Goal: Register for event/course

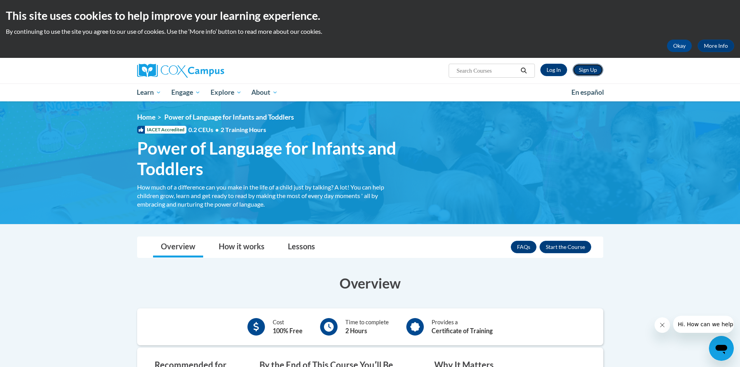
click at [588, 67] on link "Sign Up" at bounding box center [587, 70] width 31 height 12
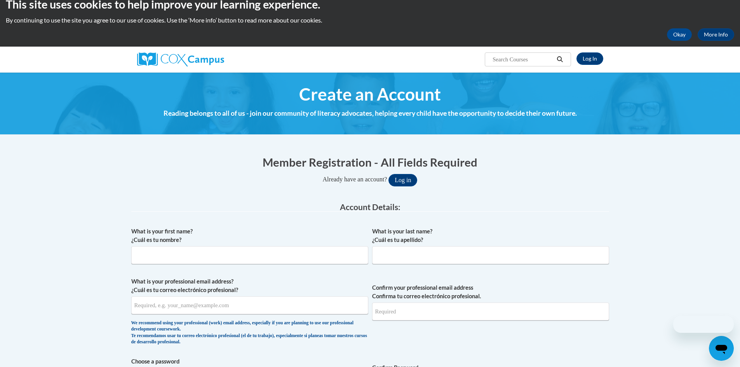
scroll to position [155, 0]
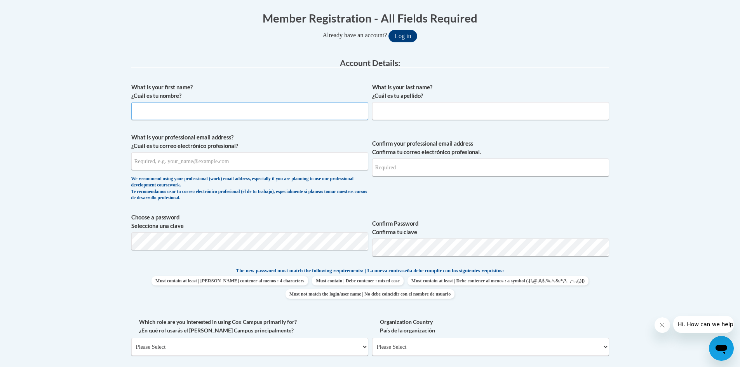
click at [178, 113] on input "What is your first name? ¿Cuál es tu nombre?" at bounding box center [249, 111] width 237 height 18
type input "yasmekia"
click at [411, 108] on input "What is your last name? ¿Cuál es tu apellido?" at bounding box center [490, 111] width 237 height 18
type input "rhodes"
click at [213, 161] on input "What is your professional email address? ¿Cuál es tu correo electrónico profesi…" at bounding box center [249, 161] width 237 height 18
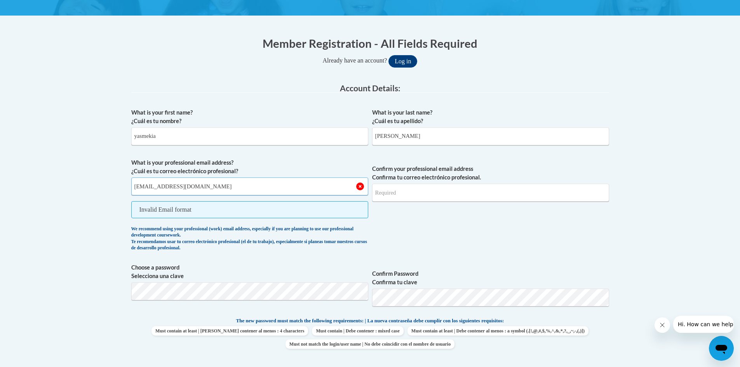
scroll to position [117, 0]
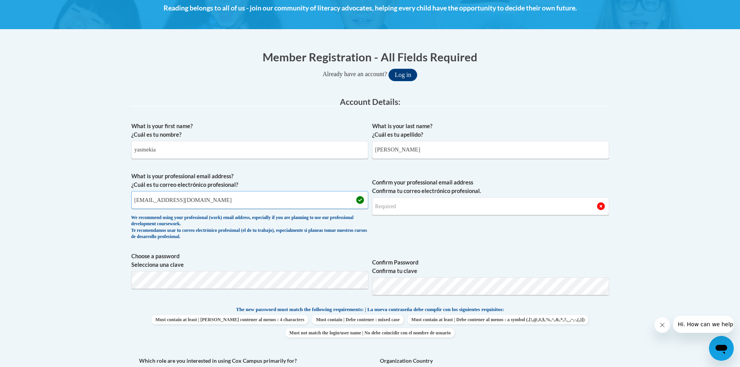
type input "yasmekiarhodes8@gmail.com"
click at [399, 206] on input "Confirm your professional email address Confirma tu correo electrónico profesio…" at bounding box center [490, 206] width 237 height 18
type input "yasmekiarhodes8@gmail.com"
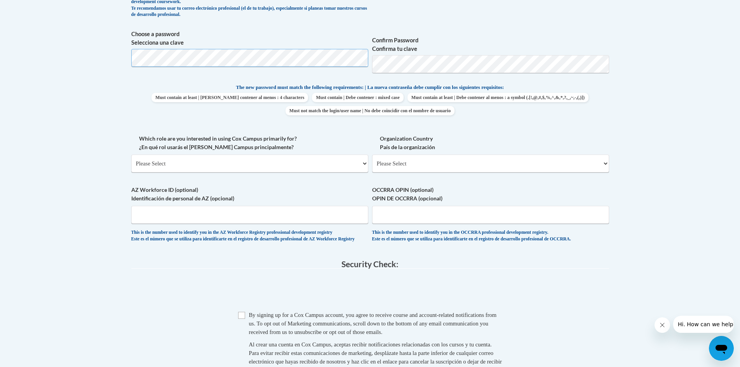
scroll to position [350, 0]
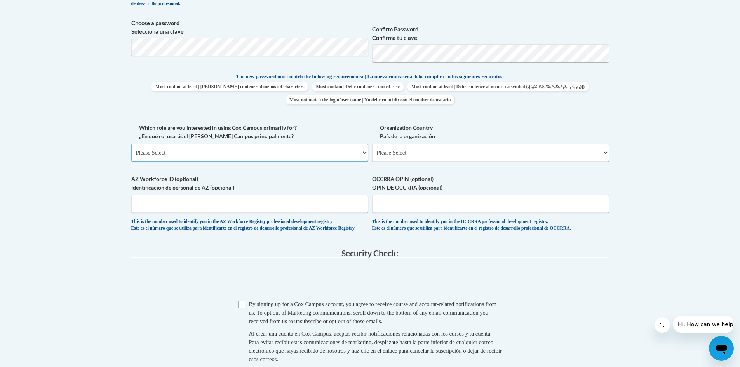
click at [267, 155] on select "Please Select College/University | Colegio/Universidad Community/Nonprofit Part…" at bounding box center [249, 153] width 237 height 18
click at [435, 150] on select "Please Select United States | Estados Unidos Outside of the United States | Fue…" at bounding box center [490, 153] width 237 height 18
select select "ad49bcad-a171-4b2e-b99c-48b446064914"
click at [372, 144] on select "Please Select United States | Estados Unidos Outside of the United States | Fue…" at bounding box center [490, 153] width 237 height 18
click at [0, 0] on label "Organization ZIP Code Código postal de la organización" at bounding box center [0, 0] width 0 height 0
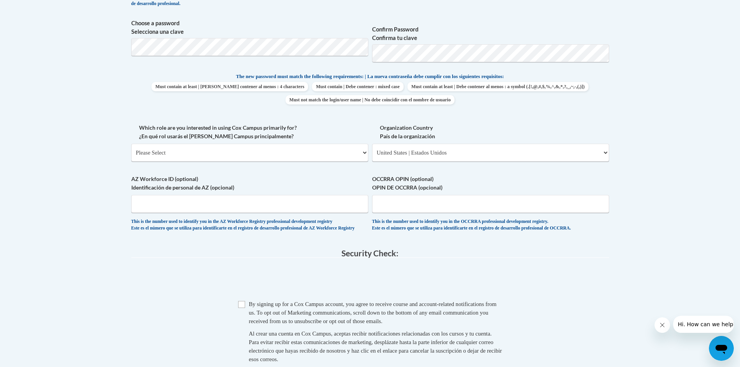
click at [0, 0] on input "Organization ZIP Code Código postal de la organización" at bounding box center [0, 0] width 0 height 0
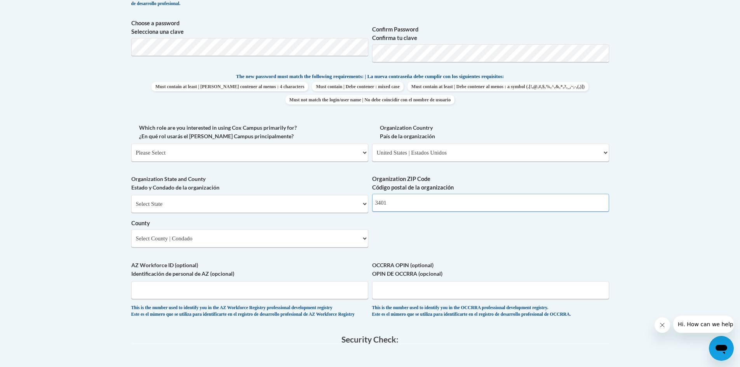
type input "3401"
click at [223, 207] on select "Select State Alabama Alaska Arizona Arkansas California Colorado Connecticut De…" at bounding box center [249, 204] width 237 height 18
select select "Alabama"
click at [131, 195] on select "Select State Alabama Alaska Arizona Arkansas California Colorado Connecticut De…" at bounding box center [249, 204] width 237 height 18
click at [169, 155] on select "Please Select College/University | Colegio/Universidad Community/Nonprofit Part…" at bounding box center [249, 153] width 237 height 18
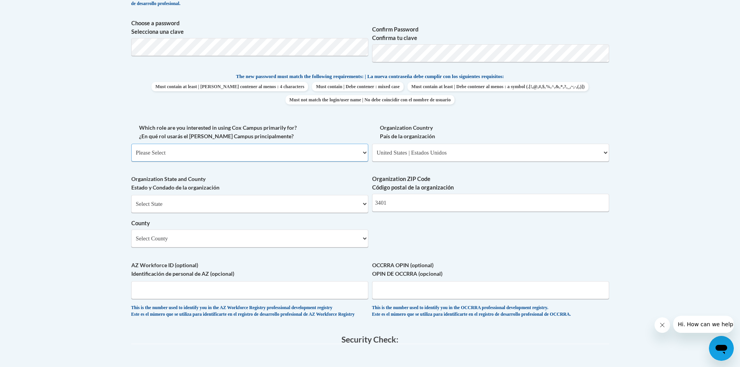
click at [207, 146] on select "Please Select College/University | Colegio/Universidad Community/Nonprofit Part…" at bounding box center [249, 153] width 237 height 18
click at [108, 173] on body "This site uses cookies to help improve your learning experience. By continuing …" at bounding box center [370, 167] width 740 height 1034
click at [157, 245] on select "Select County Autauga Baldwin Barbour Bibb Blount Bullock Butler Calhoun Chambe…" at bounding box center [249, 239] width 237 height 18
select select "Tuscaloosa"
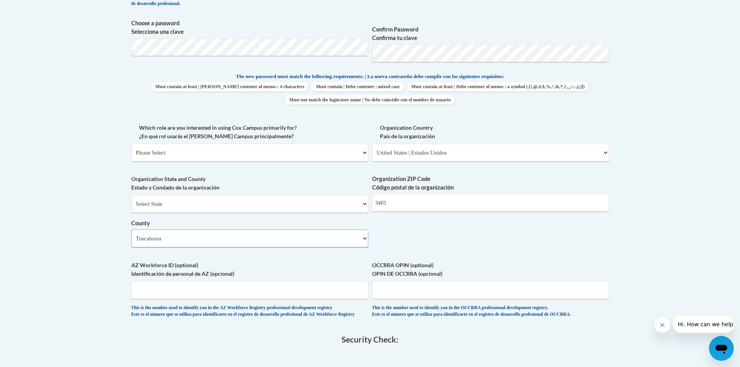
click at [131, 230] on select "Select County Autauga Baldwin Barbour Bibb Blount Bullock Butler Calhoun Chambe…" at bounding box center [249, 239] width 237 height 18
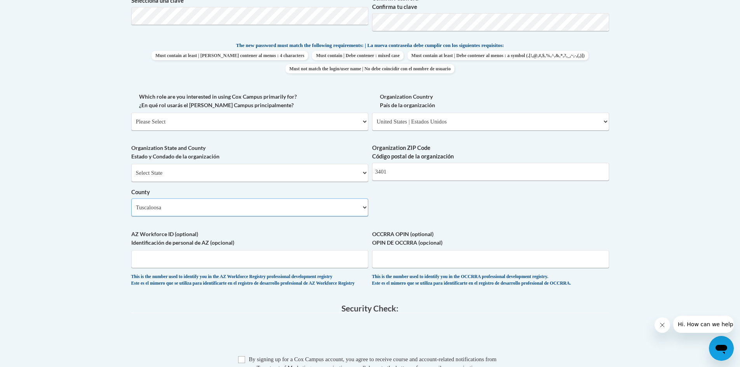
scroll to position [427, 0]
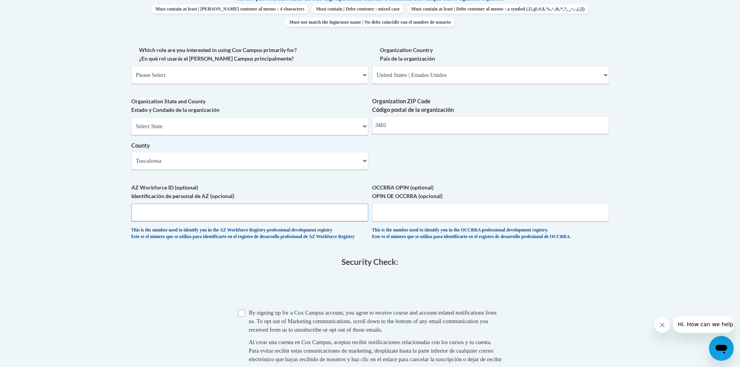
click at [151, 216] on input "AZ Workforce ID (optional) Identificación de personal de AZ (opcional)" at bounding box center [249, 213] width 237 height 18
click at [485, 216] on input "OCCRRA OPIN (optional) OPIN DE OCCRRA (opcional)" at bounding box center [490, 213] width 237 height 18
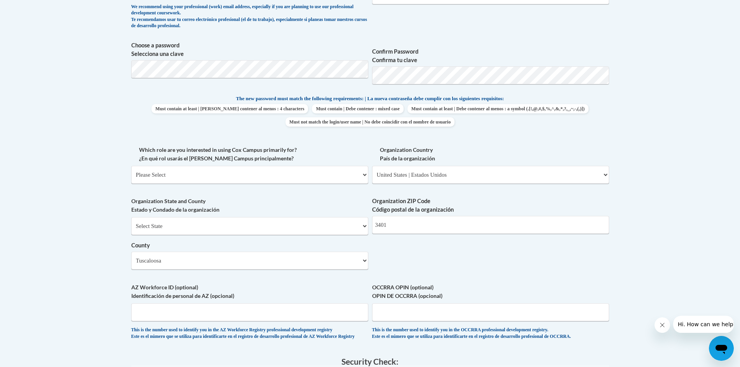
scroll to position [272, 0]
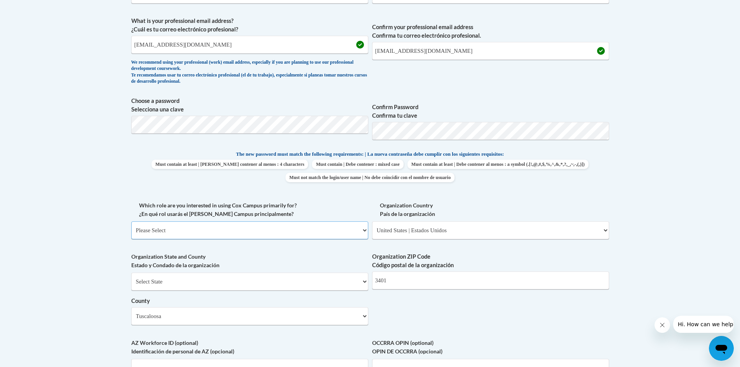
click at [324, 229] on select "Please Select College/University | Colegio/Universidad Community/Nonprofit Part…" at bounding box center [249, 230] width 237 height 18
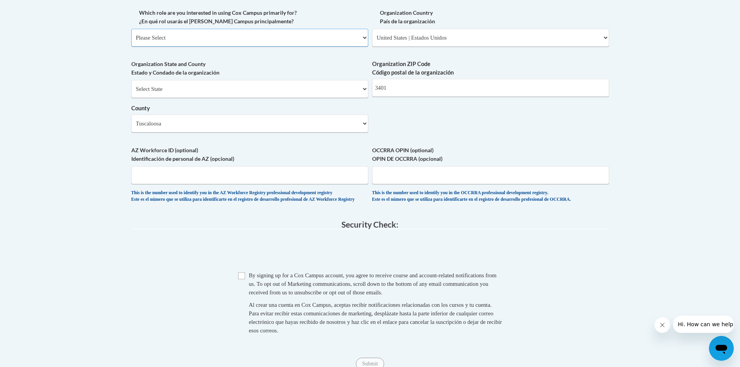
scroll to position [505, 0]
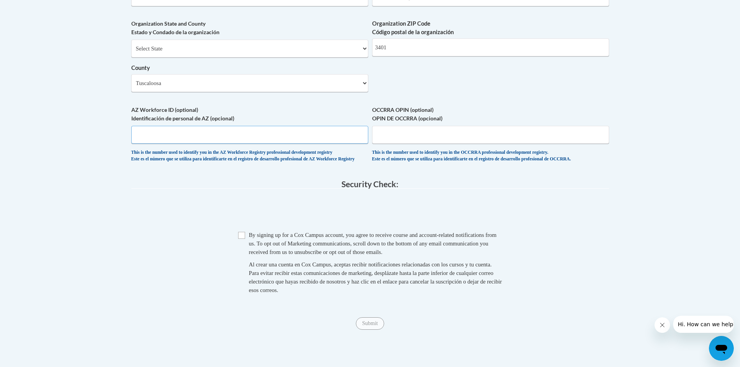
click at [279, 133] on input "AZ Workforce ID (optional) Identificación de personal de AZ (opcional)" at bounding box center [249, 135] width 237 height 18
click at [241, 239] on input "Checkbox" at bounding box center [241, 235] width 7 height 7
checkbox input "true"
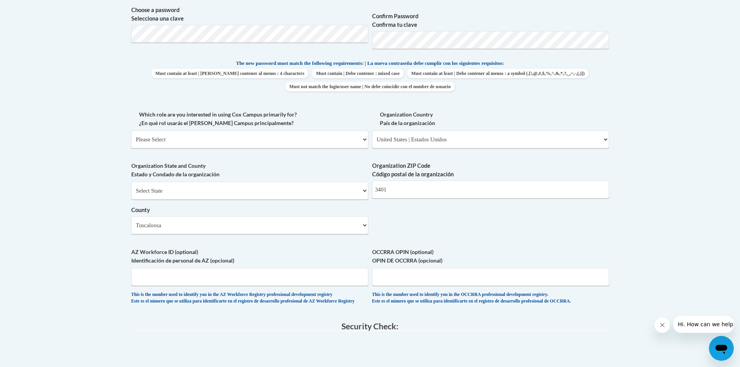
scroll to position [350, 0]
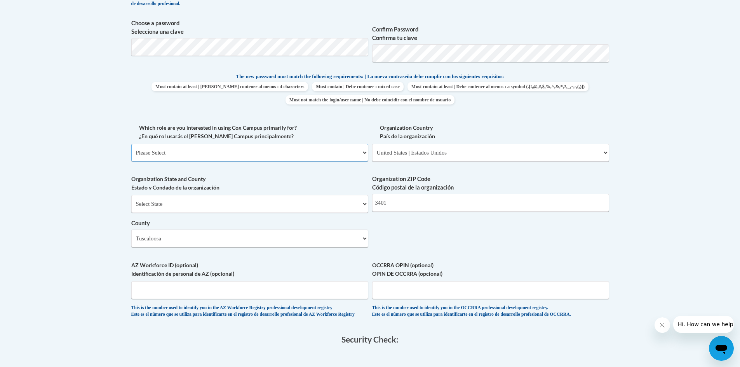
click at [263, 153] on select "Please Select College/University | Colegio/Universidad Community/Nonprofit Part…" at bounding box center [249, 153] width 237 height 18
select select "fbf2d438-af2f-41f8-98f1-81c410e29de3"
click at [131, 144] on select "Please Select College/University | Colegio/Universidad Community/Nonprofit Part…" at bounding box center [249, 153] width 237 height 18
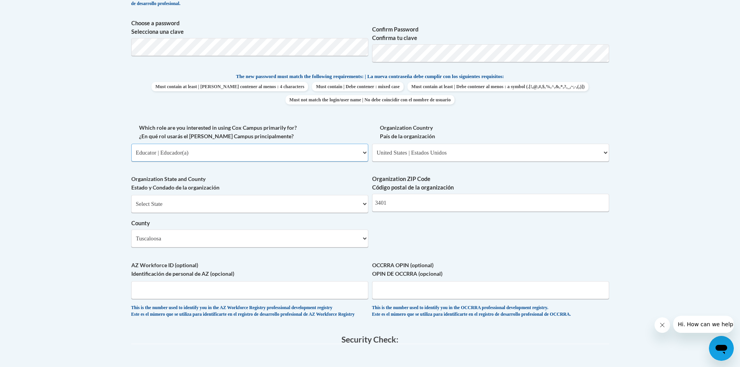
select select "null"
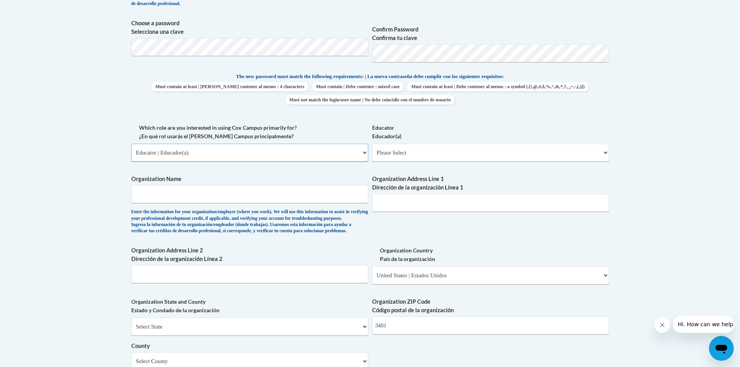
scroll to position [388, 0]
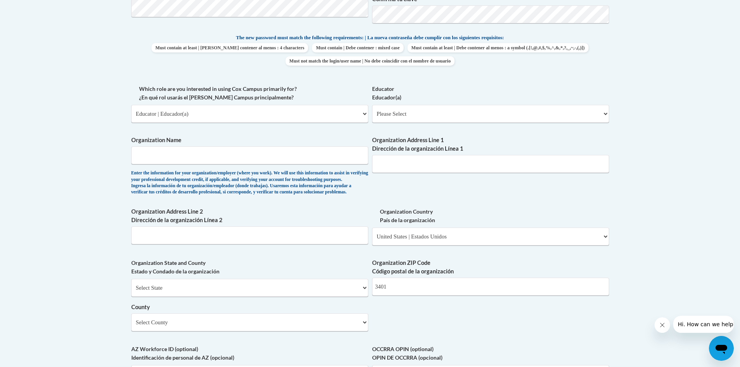
click at [257, 165] on span "Organization Name Enter the information for your organization/employer (where y…" at bounding box center [249, 165] width 237 height 59
click at [257, 159] on input "Organization Name" at bounding box center [249, 155] width 237 height 18
type input "sheltonstate"
click at [425, 170] on input "Organization Address Line 1 Dirección de la organización Línea 1" at bounding box center [490, 164] width 237 height 18
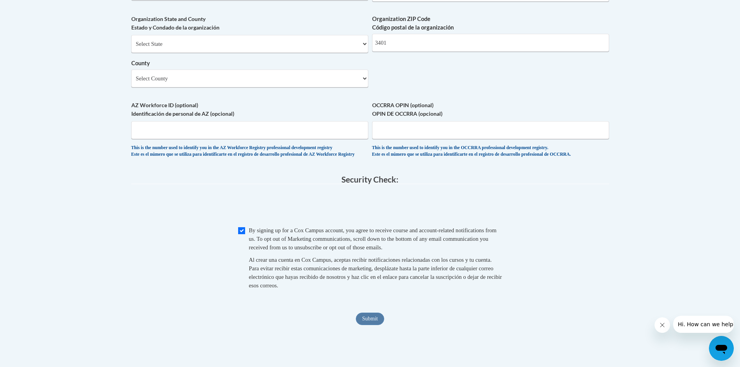
scroll to position [561, 0]
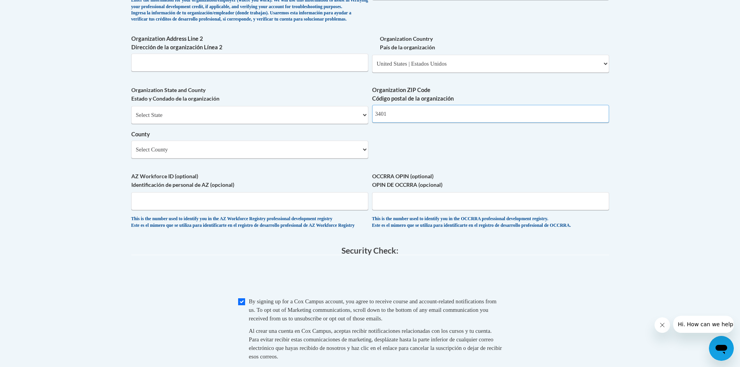
click at [435, 123] on input "3401" at bounding box center [490, 114] width 237 height 18
click at [273, 71] on input "Organization Address Line 2 Dirección de la organización Línea 2" at bounding box center [249, 63] width 237 height 18
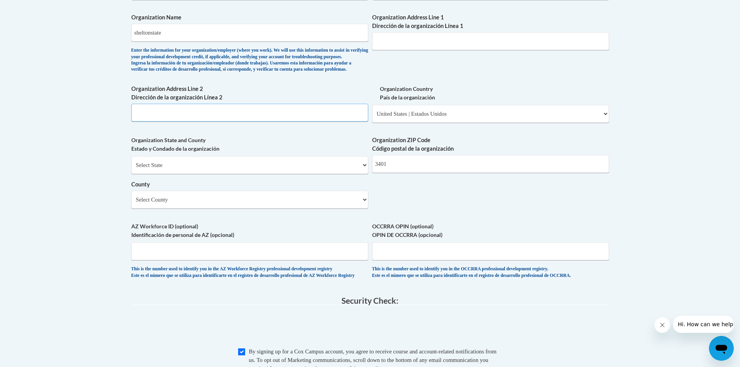
scroll to position [406, 0]
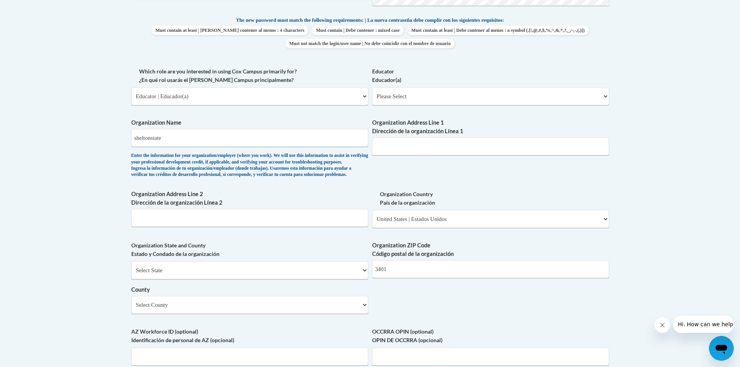
drag, startPoint x: 438, startPoint y: 136, endPoint x: 437, endPoint y: 143, distance: 7.1
click at [438, 138] on span "Organization Address Line 1 Dirección de la organización Línea 1" at bounding box center [490, 136] width 237 height 37
click at [437, 144] on input "Organization Address Line 1 Dirección de la organización Línea 1" at bounding box center [490, 146] width 237 height 18
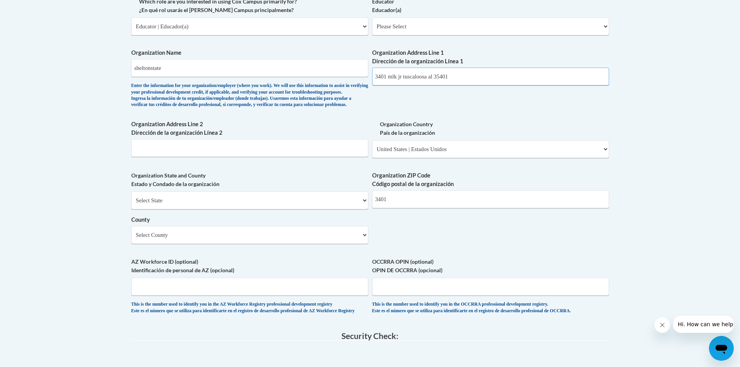
scroll to position [484, 0]
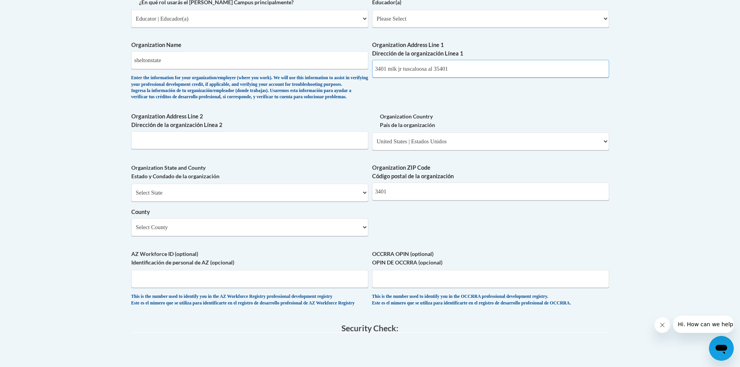
type input "3401 mlk jr tuscaloosa al 35401"
click at [283, 242] on div "Organization State and County Estado y Condado de la organización Select State …" at bounding box center [249, 203] width 237 height 78
click at [284, 236] on select "Select County Autauga Baldwin Barbour Bibb Blount Bullock Butler Calhoun Chambe…" at bounding box center [249, 227] width 237 height 18
select select "Tuscaloosa"
click at [131, 231] on select "Select County Autauga Baldwin Barbour Bibb Blount Bullock Butler Calhoun Chambe…" at bounding box center [249, 227] width 237 height 18
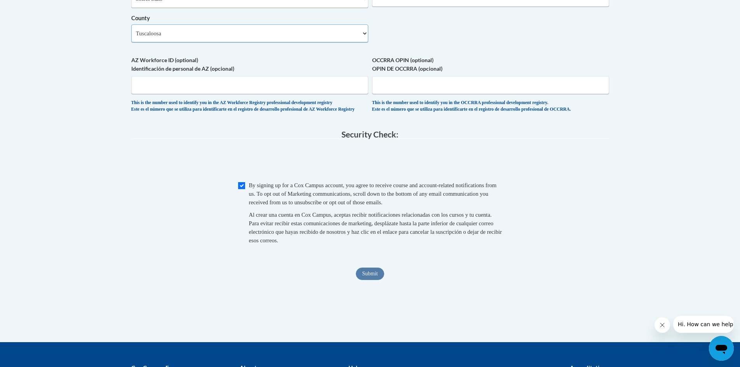
scroll to position [678, 0]
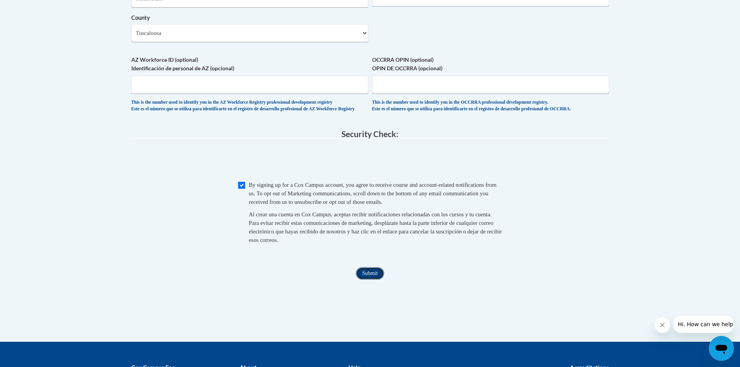
click at [363, 280] on input "Submit" at bounding box center [370, 273] width 28 height 12
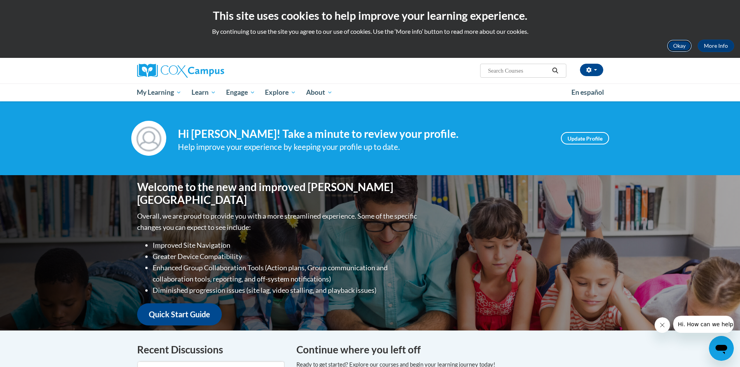
click at [675, 46] on button "Okay" at bounding box center [679, 46] width 25 height 12
